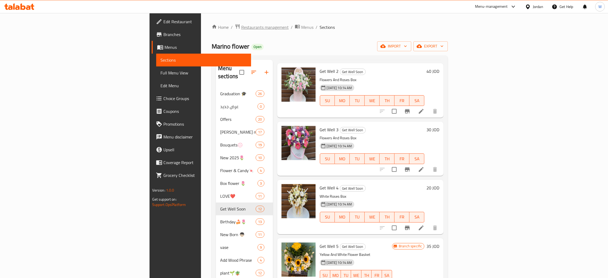
click at [241, 25] on span "Restaurants management" at bounding box center [264, 27] width 47 height 6
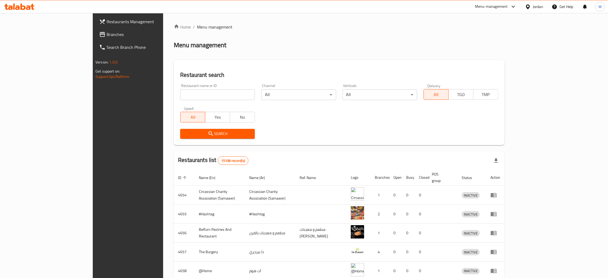
click at [189, 98] on input "search" at bounding box center [217, 94] width 75 height 11
type input "spring flowers"
click button "Search" at bounding box center [217, 134] width 75 height 10
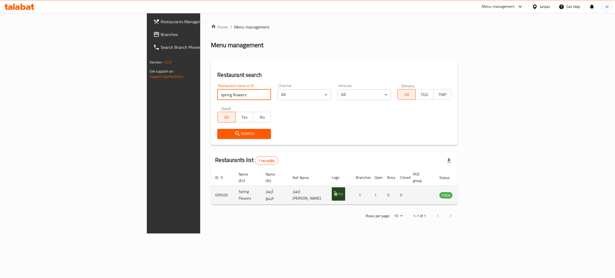
click at [473, 193] on icon "enhanced table" at bounding box center [470, 195] width 6 height 5
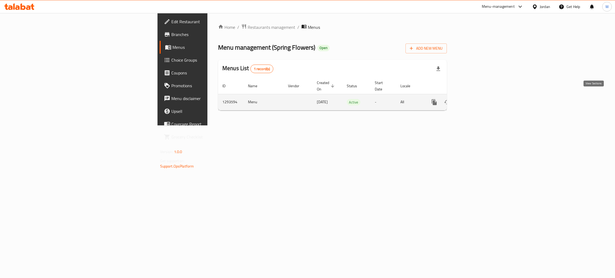
click at [476, 99] on icon "enhanced table" at bounding box center [472, 102] width 6 height 6
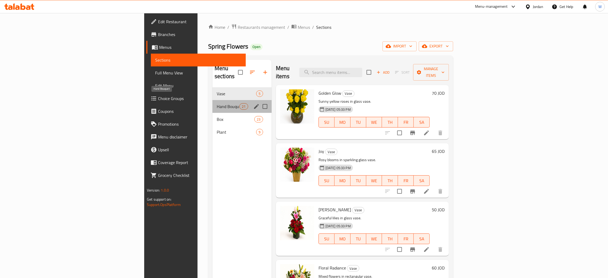
click at [217, 103] on span "Hand Bouquet" at bounding box center [228, 106] width 23 height 6
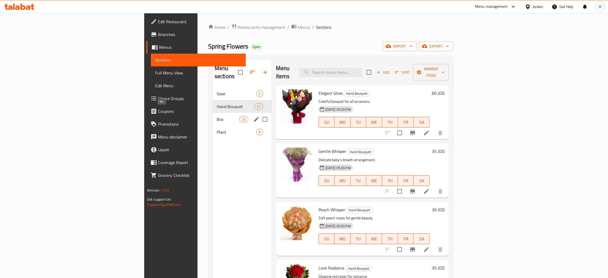
click at [217, 116] on span "Box" at bounding box center [228, 119] width 23 height 6
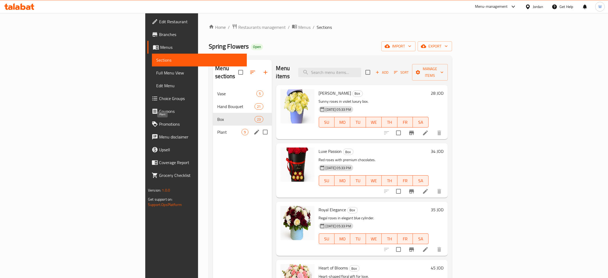
click at [217, 129] on span "Plant" at bounding box center [229, 132] width 24 height 6
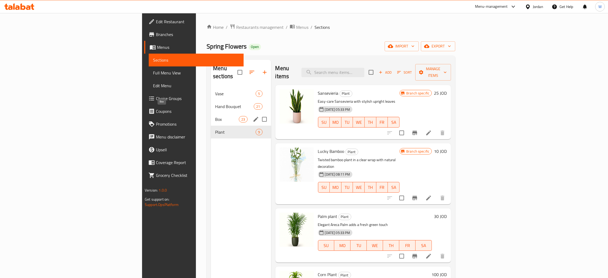
click at [211, 104] on div "Hand Bouquet 21" at bounding box center [241, 106] width 60 height 13
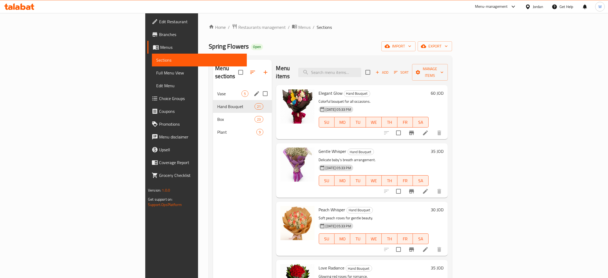
click at [217, 90] on span "Vase" at bounding box center [229, 93] width 24 height 6
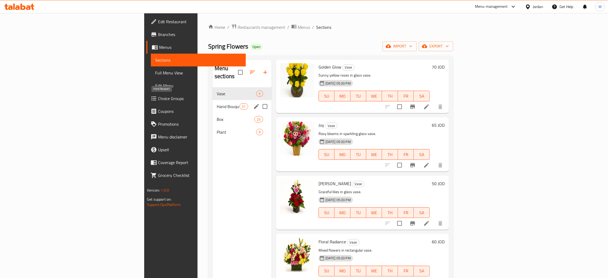
click at [217, 103] on span "Hand Bouquet" at bounding box center [228, 106] width 23 height 6
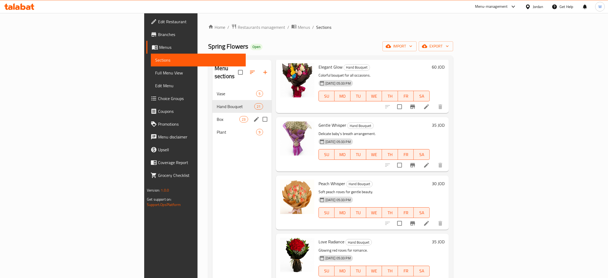
click at [213, 116] on div "Box 23" at bounding box center [242, 119] width 59 height 13
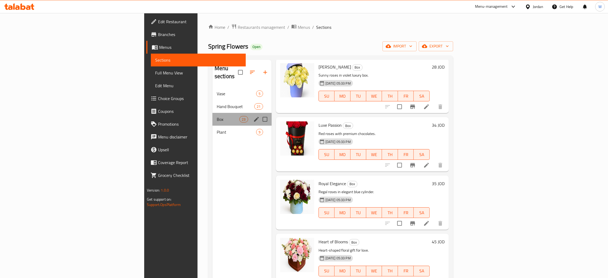
click at [213, 113] on div "Box 23" at bounding box center [242, 119] width 59 height 13
click at [213, 100] on div "Hand Bouquet 21" at bounding box center [242, 106] width 59 height 13
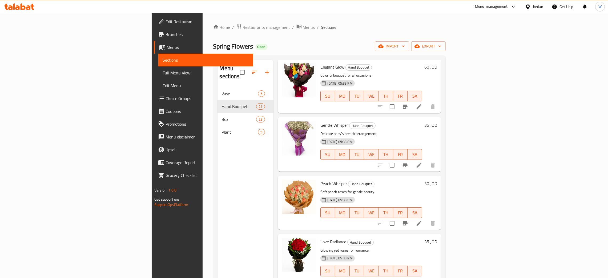
click at [218, 85] on nav "Vase 5 Hand Bouquet 21 Box 23 Plant 9" at bounding box center [246, 112] width 56 height 55
